Goal: Contribute content

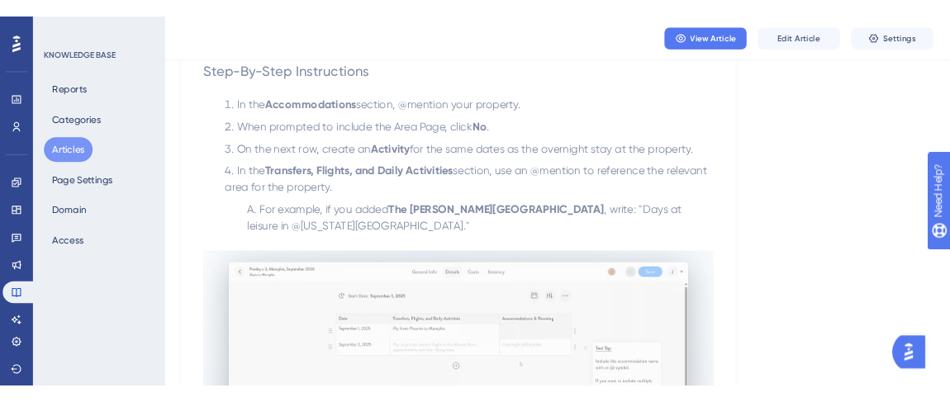
scroll to position [525, 0]
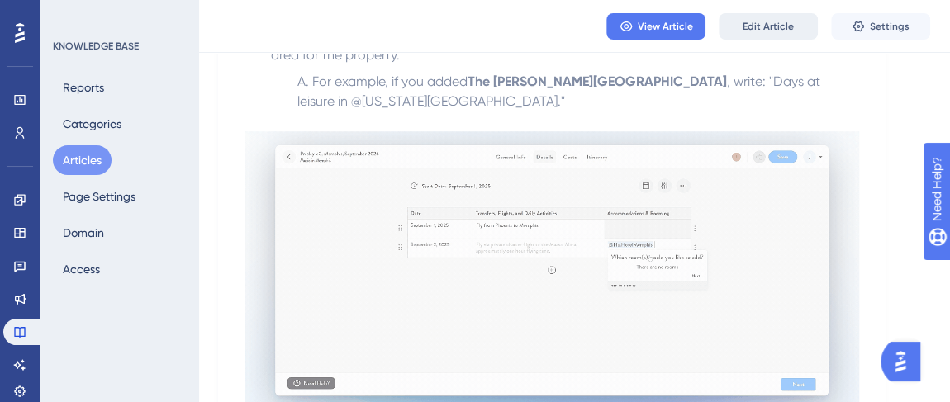
click at [784, 32] on span "Edit Article" at bounding box center [767, 26] width 51 height 13
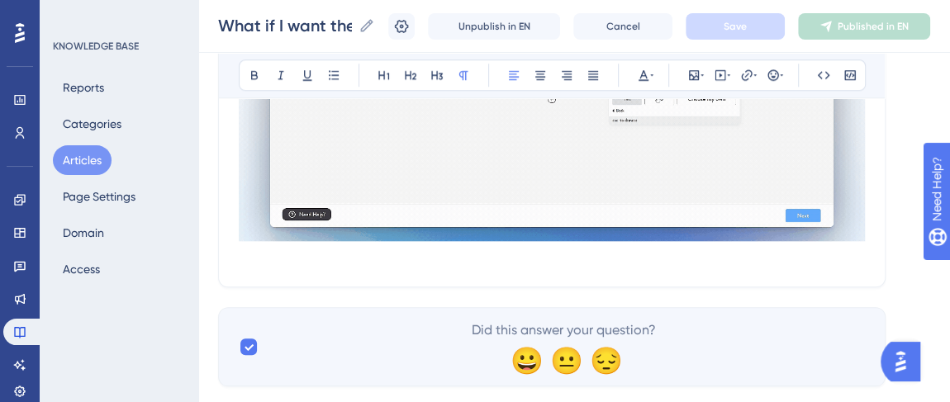
scroll to position [800, 0]
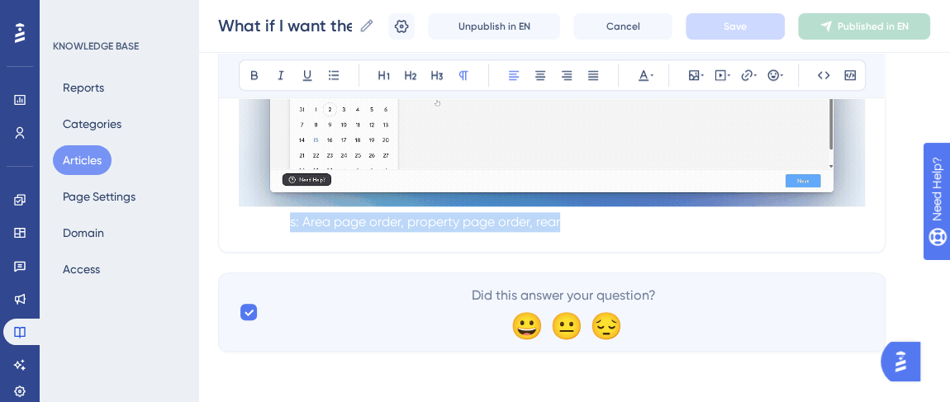
drag, startPoint x: 287, startPoint y: 225, endPoint x: 562, endPoint y: 230, distance: 275.8
click at [562, 230] on p "Keywords: Area page order, property page order, rearrange pages, area page afte…" at bounding box center [552, 222] width 626 height 20
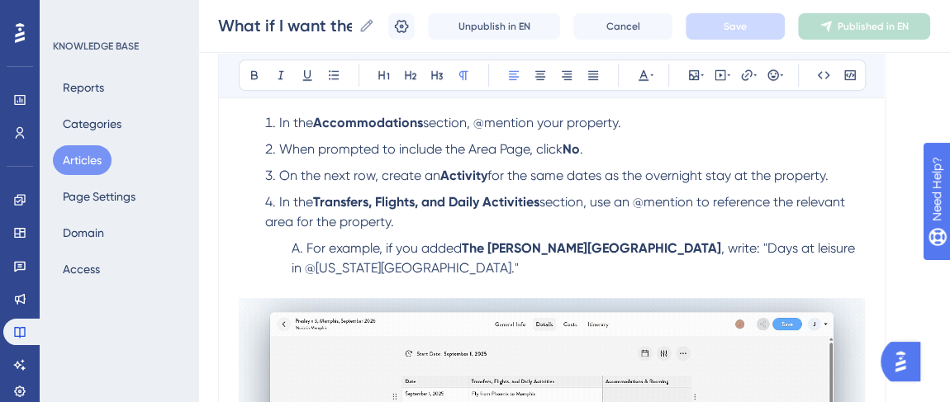
scroll to position [500, 0]
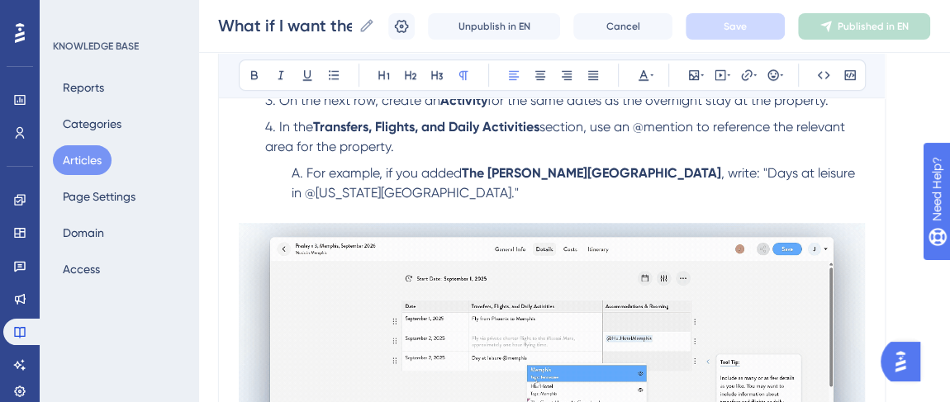
click at [381, 203] on p at bounding box center [552, 213] width 626 height 20
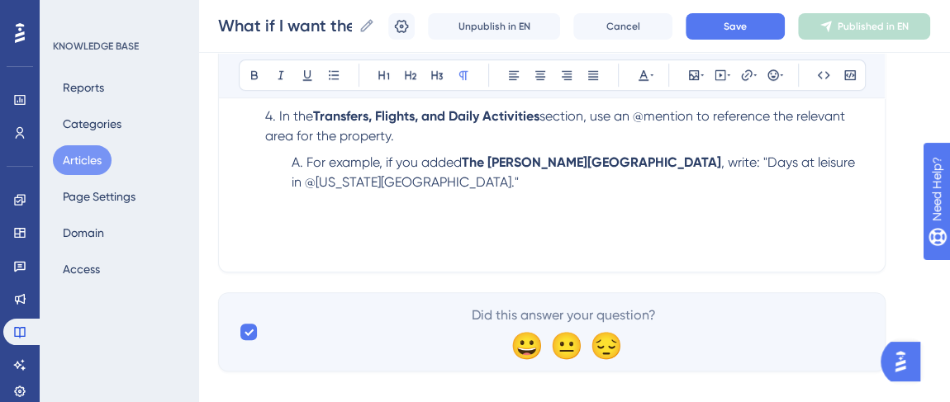
scroll to position [531, 0]
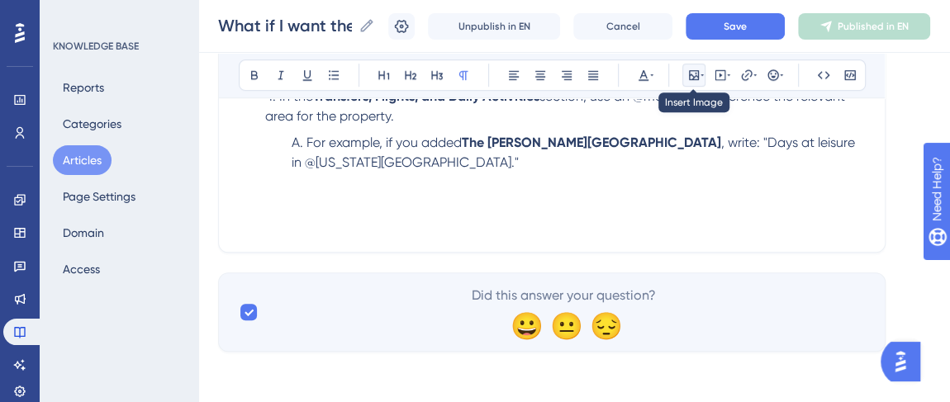
click at [697, 71] on icon at bounding box center [694, 75] width 10 height 10
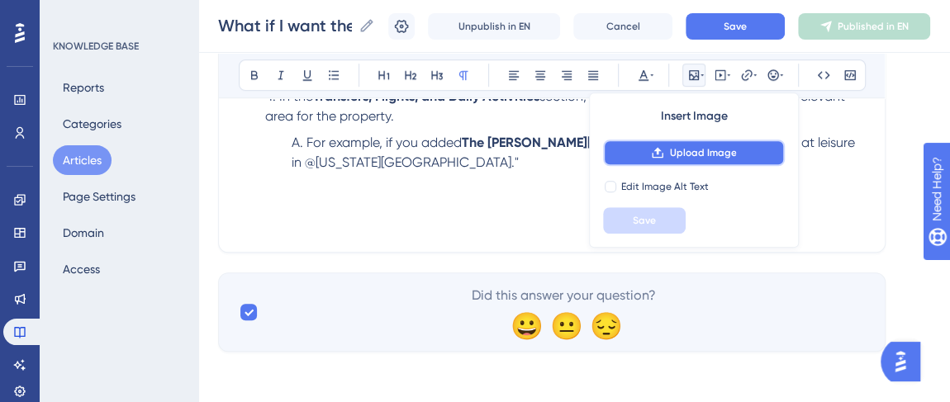
click at [682, 153] on span "Upload Image" at bounding box center [702, 152] width 67 height 13
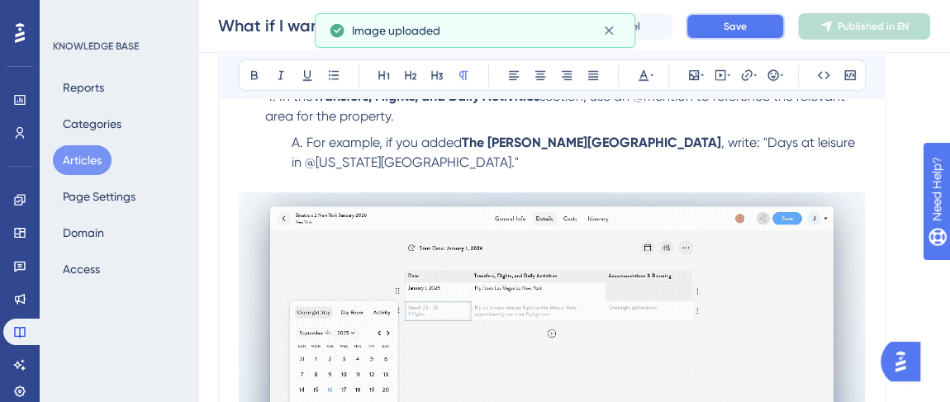
click at [746, 23] on span "Save" at bounding box center [734, 26] width 23 height 13
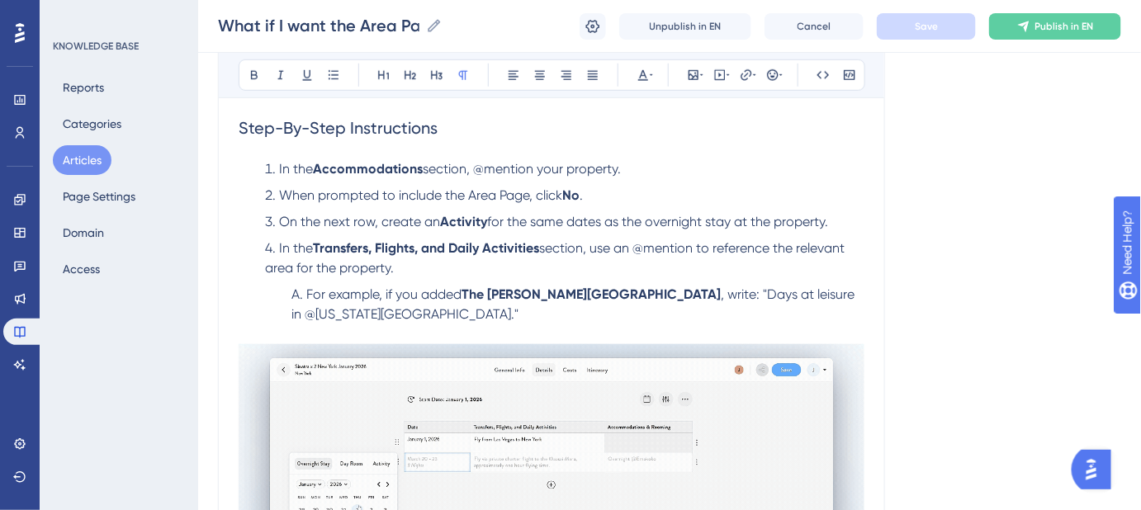
scroll to position [381, 0]
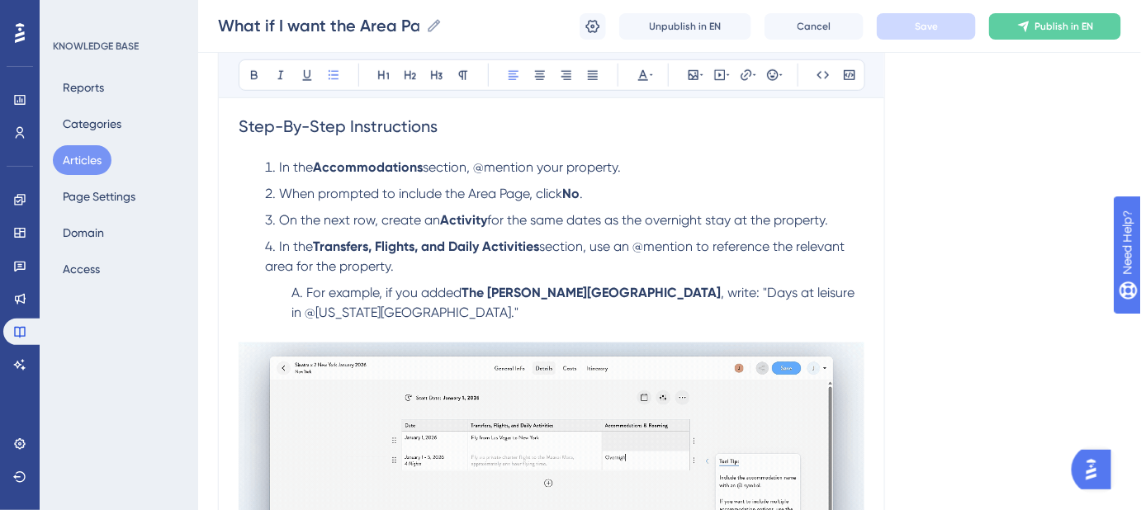
click at [390, 309] on li "For example, if you added The [PERSON_NAME][GEOGRAPHIC_DATA] , write: "Days at …" at bounding box center [575, 303] width 580 height 40
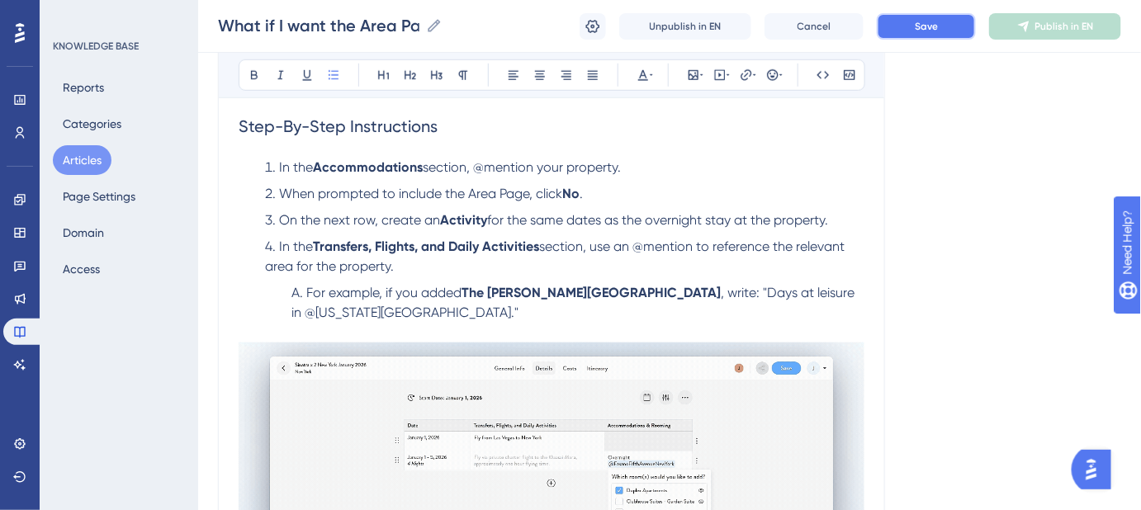
click at [896, 26] on button "Save" at bounding box center [926, 26] width 99 height 26
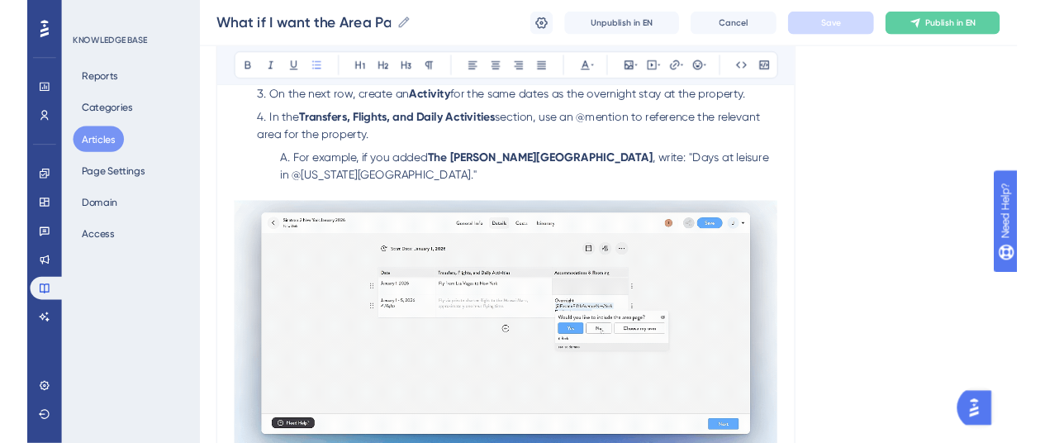
scroll to position [456, 0]
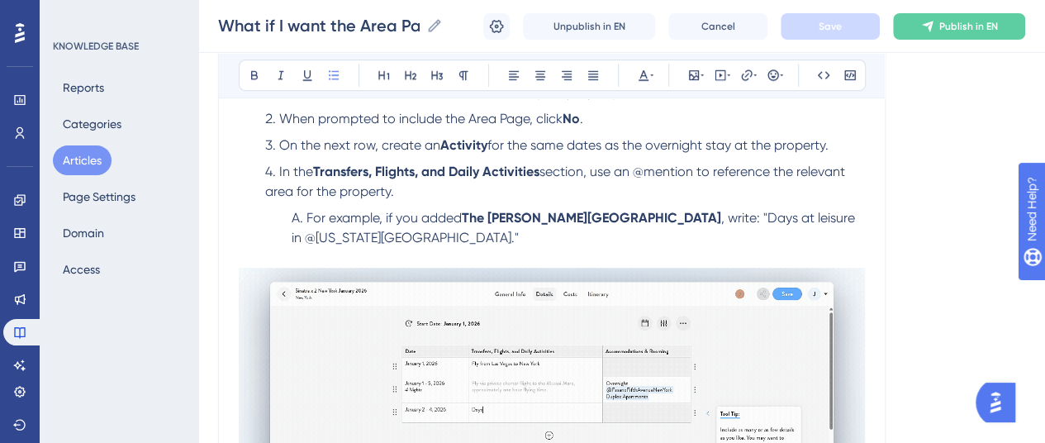
click at [341, 240] on li "For example, if you added The [PERSON_NAME][GEOGRAPHIC_DATA] , write: "Days at …" at bounding box center [575, 237] width 580 height 59
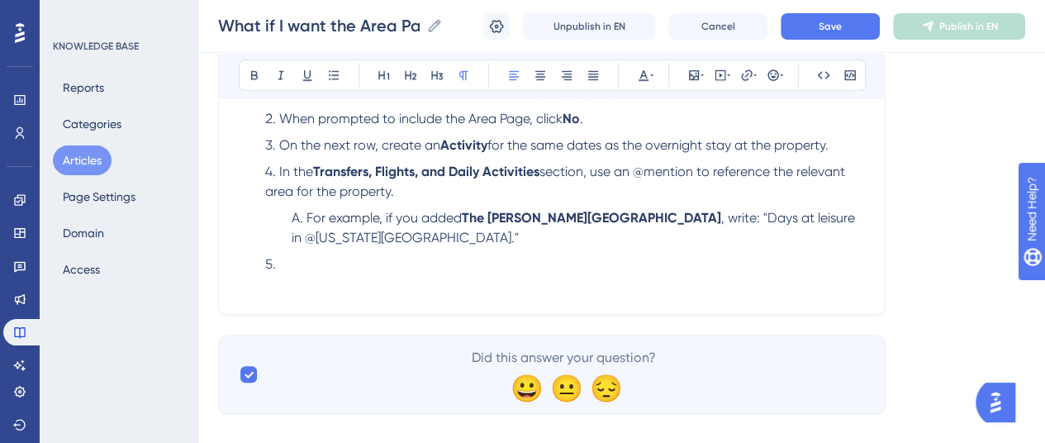
click at [318, 262] on li at bounding box center [561, 264] width 606 height 20
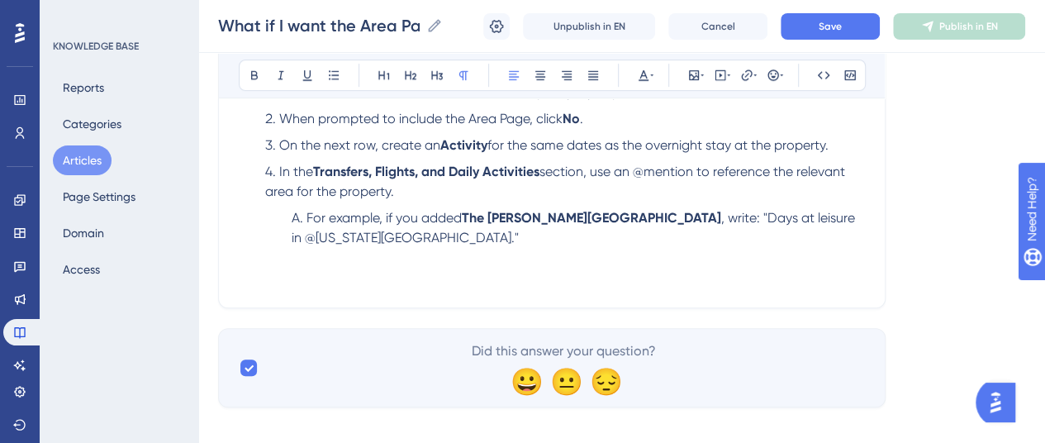
drag, startPoint x: 291, startPoint y: 275, endPoint x: 298, endPoint y: 285, distance: 11.9
click at [291, 275] on span "a page order, property page order, rearrange pages, area page after property pa…" at bounding box center [493, 277] width 508 height 16
click at [308, 285] on p "Keywords: Are a page order, property page order, rearrange pages, area page aft…" at bounding box center [552, 268] width 626 height 40
drag, startPoint x: 342, startPoint y: 286, endPoint x: 363, endPoint y: 283, distance: 21.6
click at [259, 285] on div "What if I want the Area Page to appear AFTER the Property Page? How to adjust t…" at bounding box center [551, 18] width 667 height 579
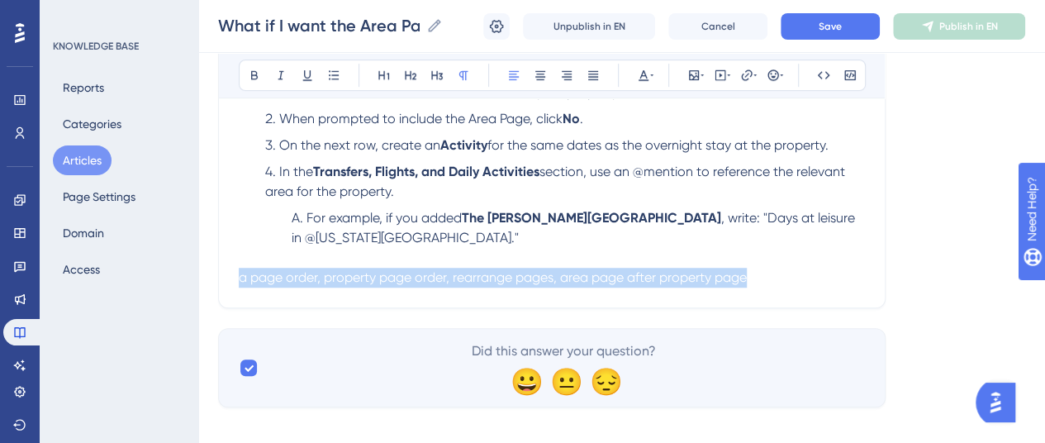
drag, startPoint x: 768, startPoint y: 282, endPoint x: 178, endPoint y: 279, distance: 589.6
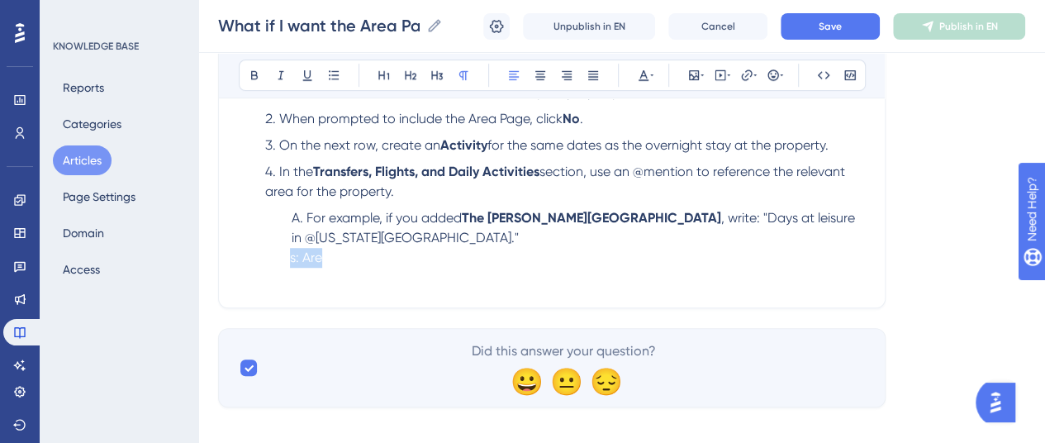
drag, startPoint x: 291, startPoint y: 249, endPoint x: 601, endPoint y: 263, distance: 310.0
click at [601, 263] on p "Keywords: Are a page order, property page order, rearrange pages, area page aft…" at bounding box center [552, 268] width 626 height 40
click at [264, 258] on span "Keywords: Are" at bounding box center [280, 257] width 83 height 16
click at [325, 237] on li "For example, if you added The [PERSON_NAME][GEOGRAPHIC_DATA] , write: "Days at …" at bounding box center [575, 228] width 580 height 40
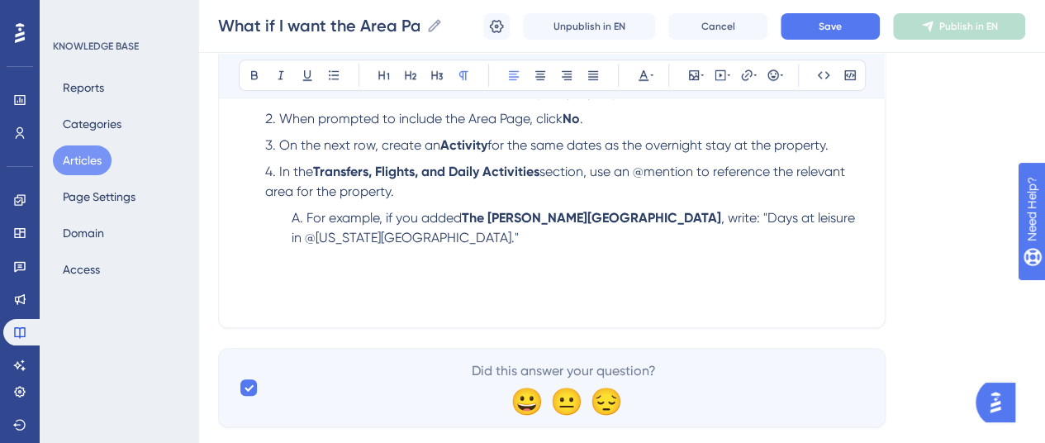
click at [249, 275] on span "Keywords: Are" at bounding box center [280, 277] width 83 height 16
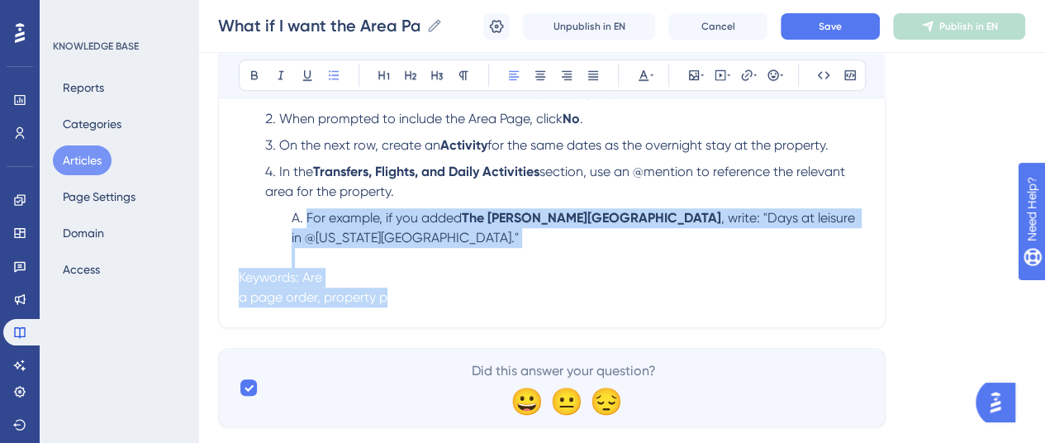
drag, startPoint x: 298, startPoint y: 220, endPoint x: 391, endPoint y: 315, distance: 132.6
click at [391, 315] on div "What if I want the Area Page to appear AFTER the Property Page? How to adjust t…" at bounding box center [551, 28] width 667 height 599
click at [239, 274] on span "Keywords: Are" at bounding box center [280, 277] width 83 height 16
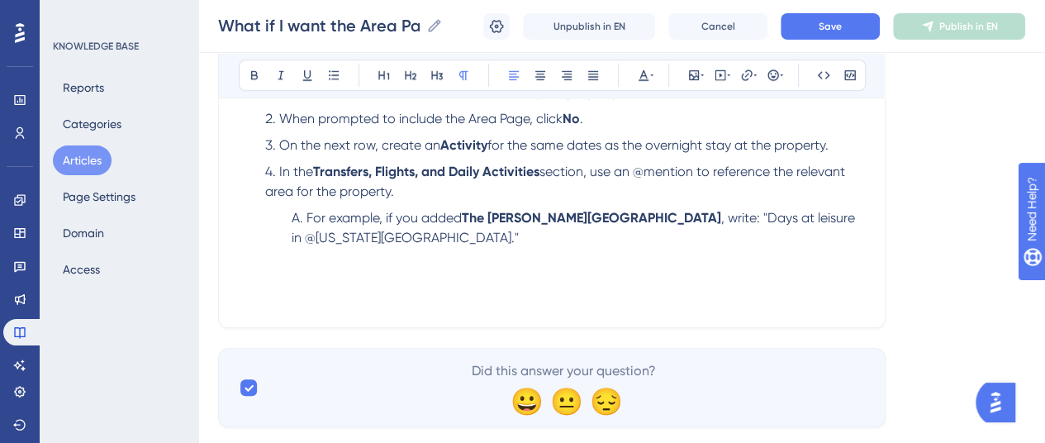
click at [242, 274] on span "Keywords: Are" at bounding box center [280, 277] width 83 height 16
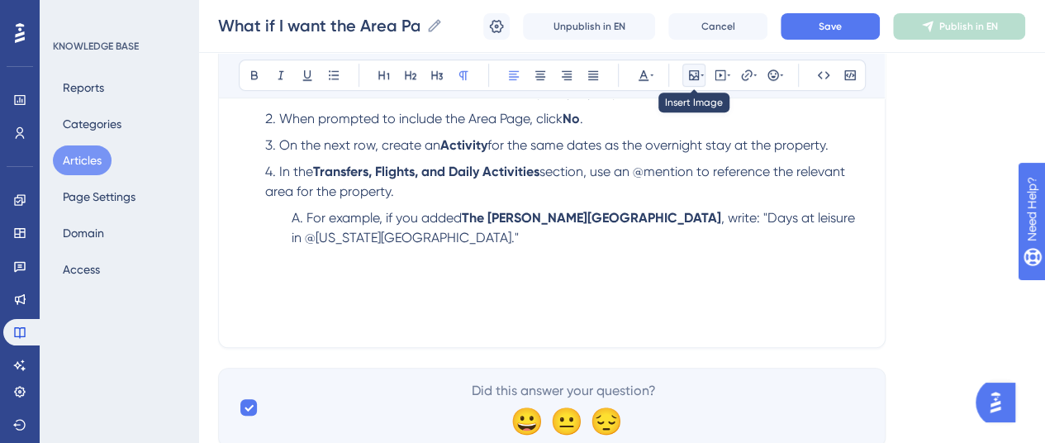
click at [699, 83] on button at bounding box center [693, 75] width 23 height 23
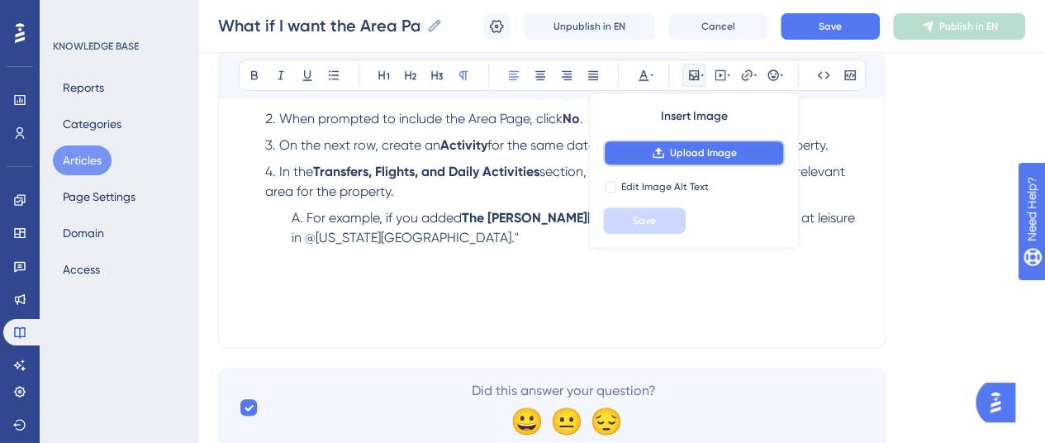
click at [682, 149] on span "Upload Image" at bounding box center [703, 152] width 67 height 13
click at [243, 282] on span "K" at bounding box center [242, 277] width 7 height 16
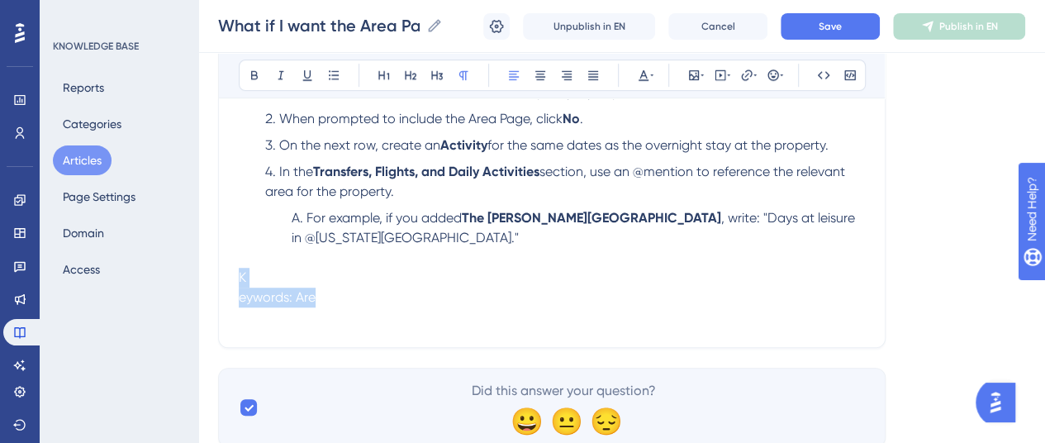
drag, startPoint x: 327, startPoint y: 306, endPoint x: 204, endPoint y: 272, distance: 127.4
click at [204, 272] on div "Performance Users Engagement Widgets Feedback Product Updates Knowledge Base AI…" at bounding box center [621, 8] width 846 height 929
click at [249, 274] on p "K" at bounding box center [552, 278] width 626 height 20
click at [699, 75] on icon at bounding box center [693, 75] width 13 height 13
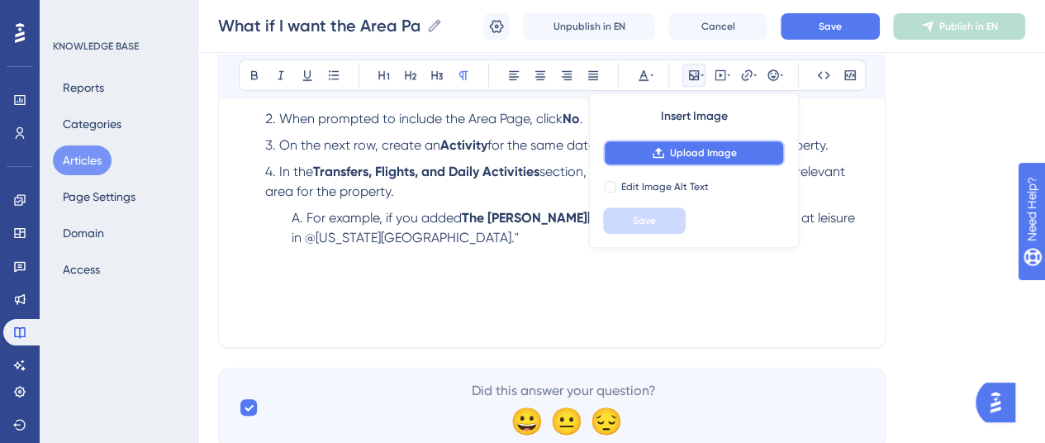
click at [680, 152] on span "Upload Image" at bounding box center [703, 152] width 67 height 13
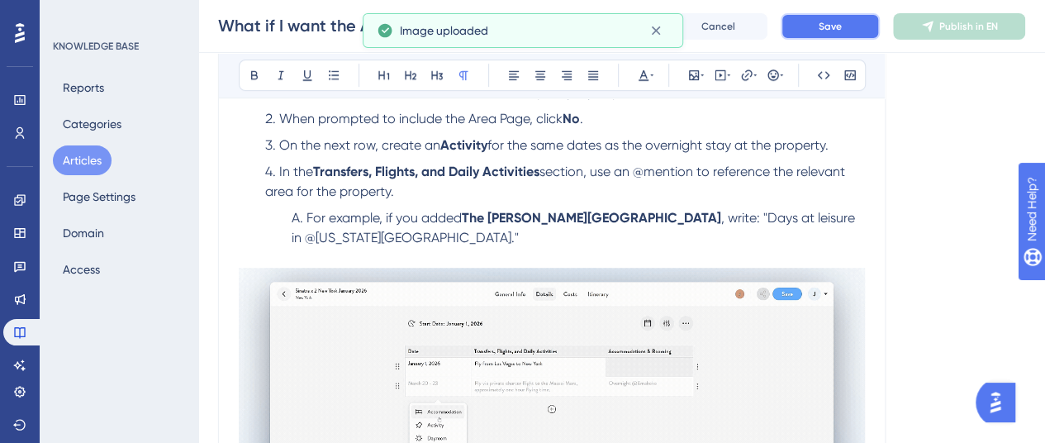
click at [837, 19] on button "Save" at bounding box center [829, 26] width 99 height 26
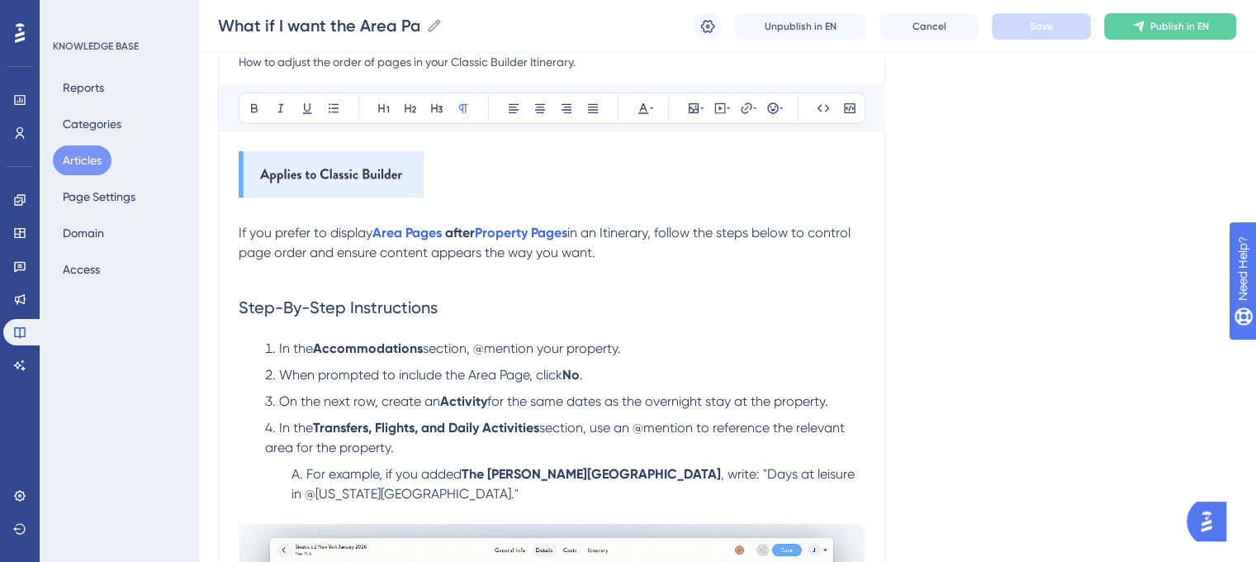
scroll to position [171, 0]
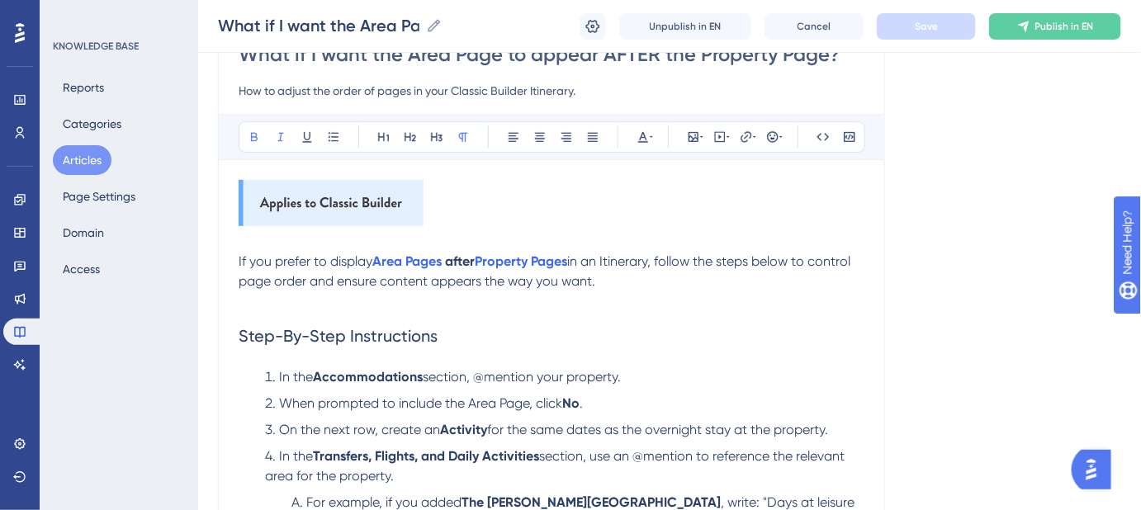
drag, startPoint x: 1264, startPoint y: 0, endPoint x: 830, endPoint y: 235, distance: 494.0
click at [830, 235] on p at bounding box center [552, 242] width 626 height 20
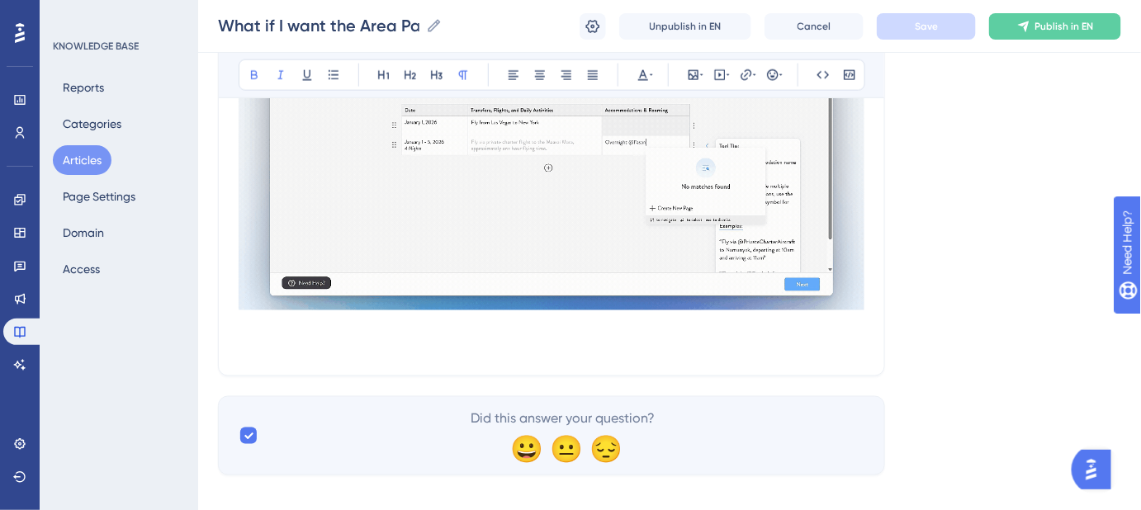
scroll to position [546, 0]
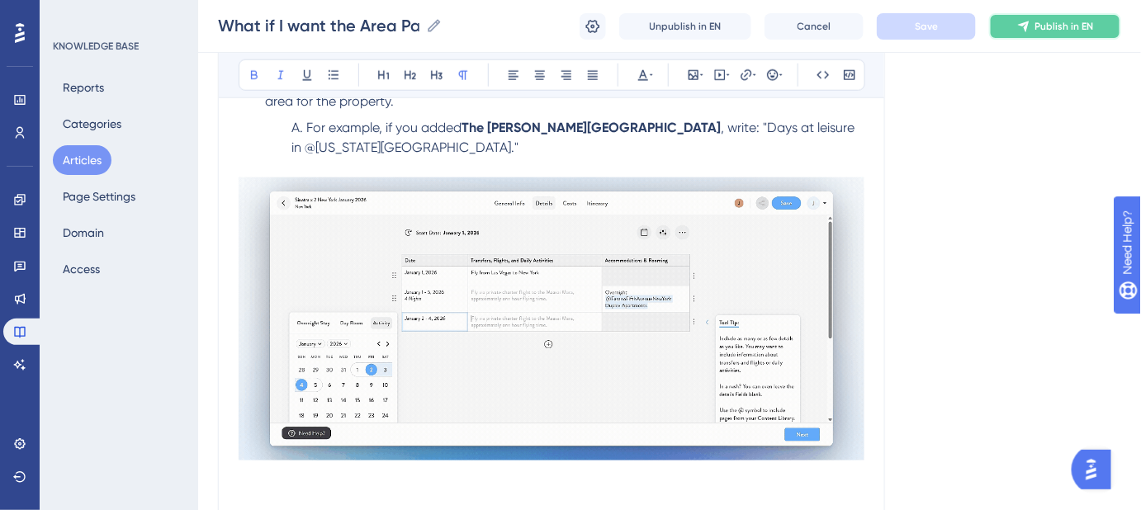
click at [1031, 26] on button "Publish in EN" at bounding box center [1055, 26] width 132 height 26
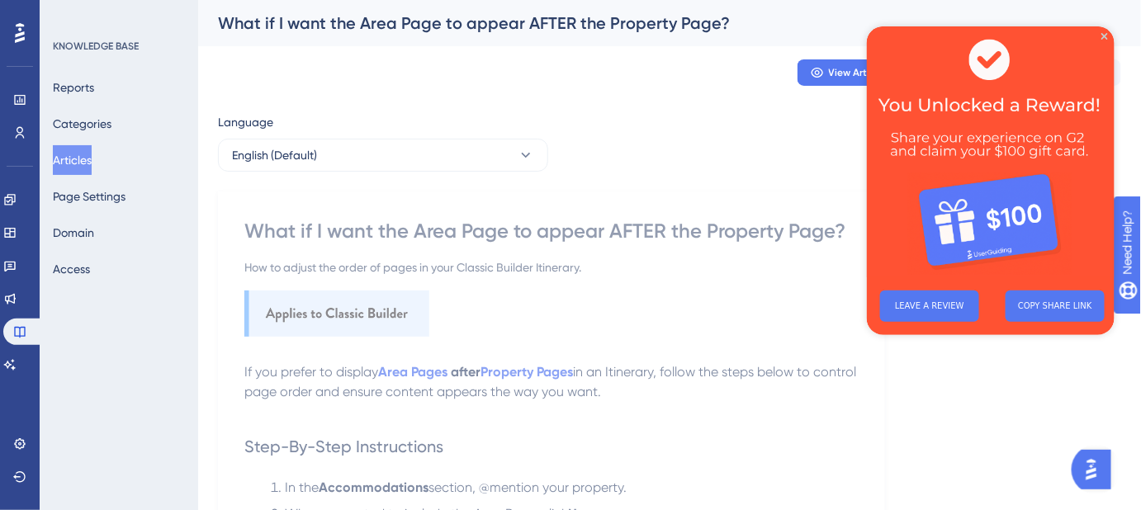
click at [1104, 39] on img at bounding box center [990, 151] width 248 height 251
click at [1106, 31] on img at bounding box center [990, 151] width 248 height 251
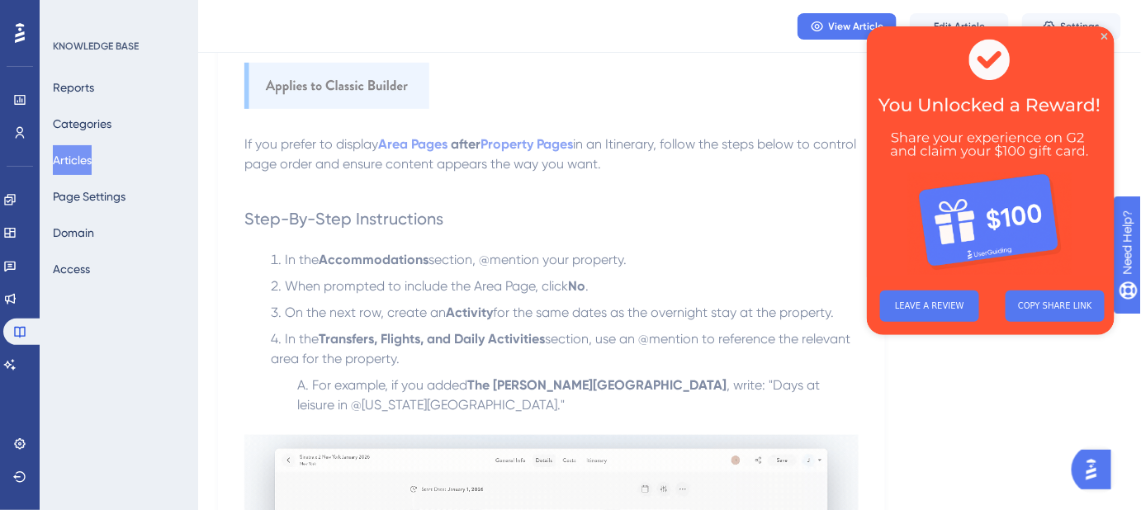
scroll to position [225, 0]
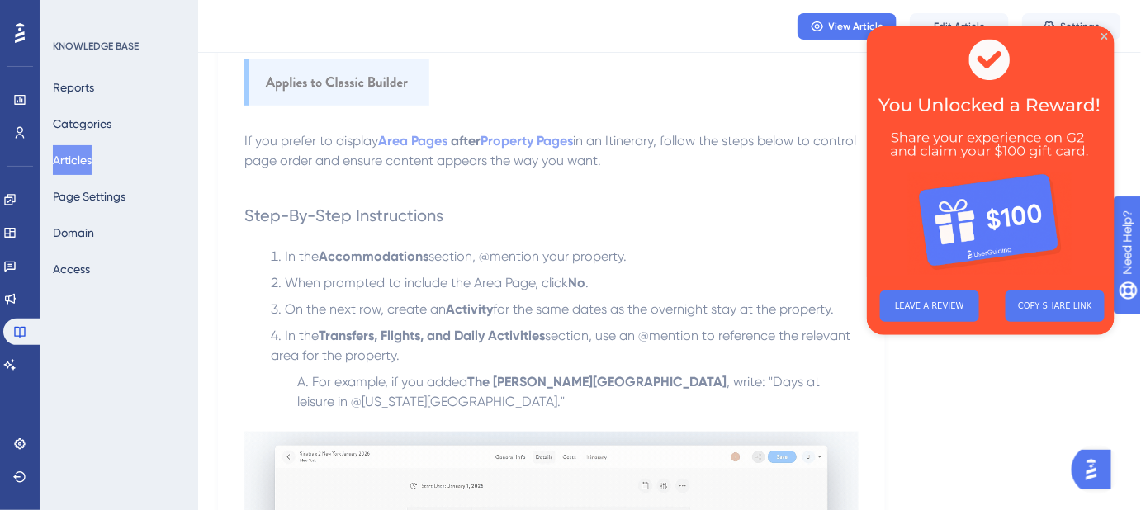
click at [1105, 31] on img at bounding box center [990, 151] width 248 height 251
click at [784, 102] on p at bounding box center [551, 85] width 614 height 52
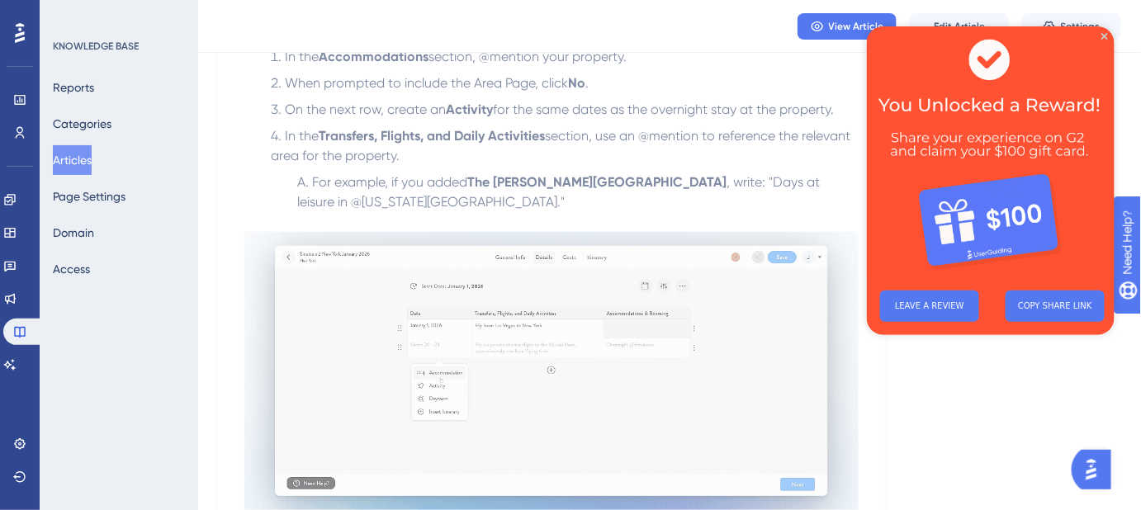
scroll to position [450, 0]
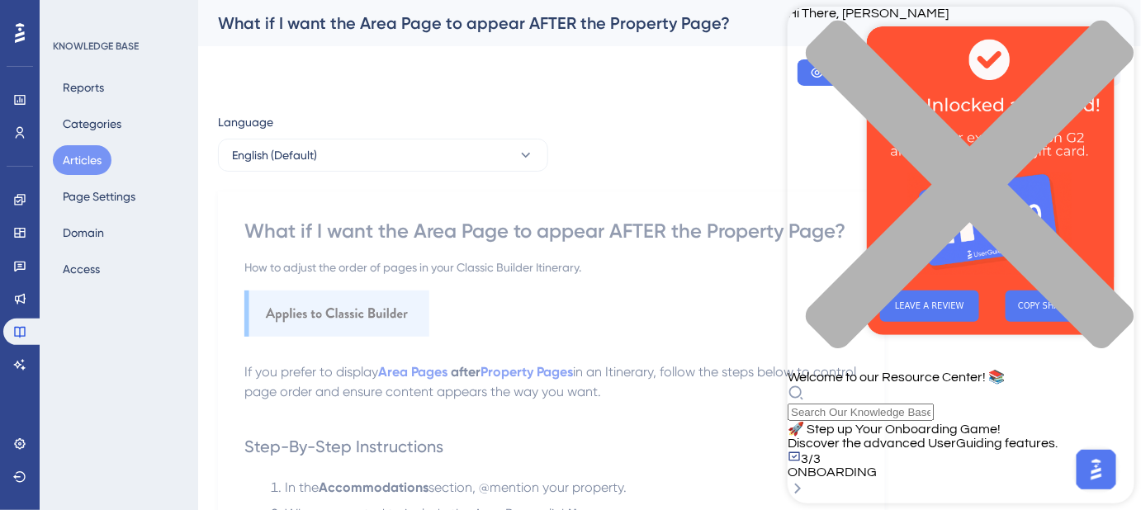
click at [1114, 31] on div "close resource center" at bounding box center [960, 194] width 347 height 349
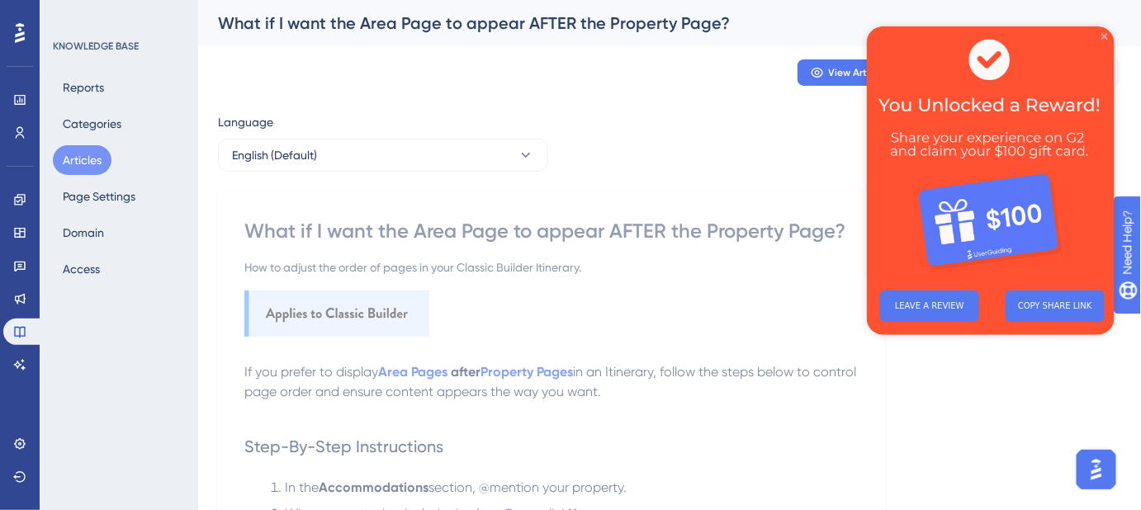
click at [1104, 32] on icon "Close Preview" at bounding box center [1104, 35] width 7 height 7
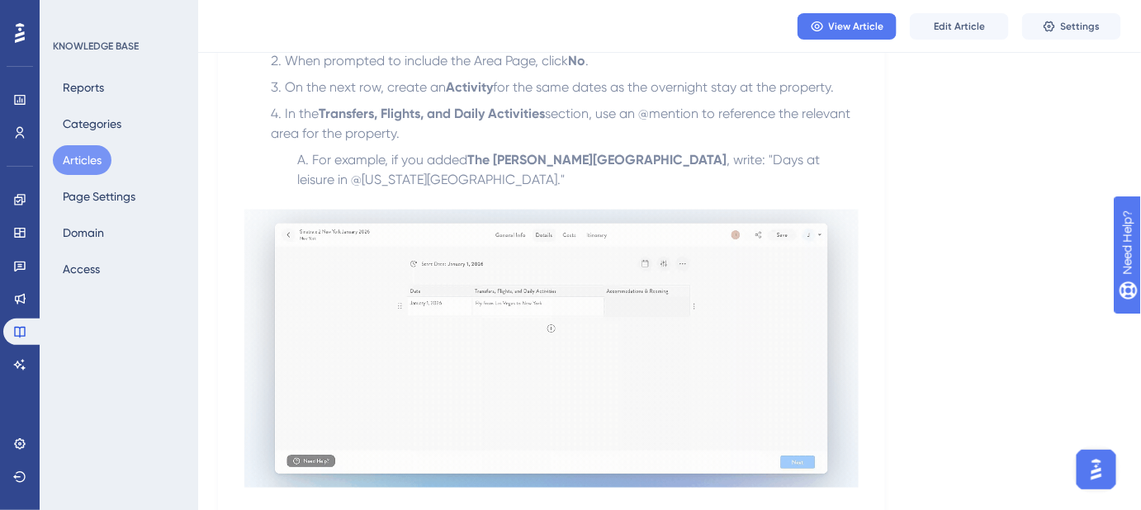
scroll to position [450, 0]
